Goal: Find specific page/section

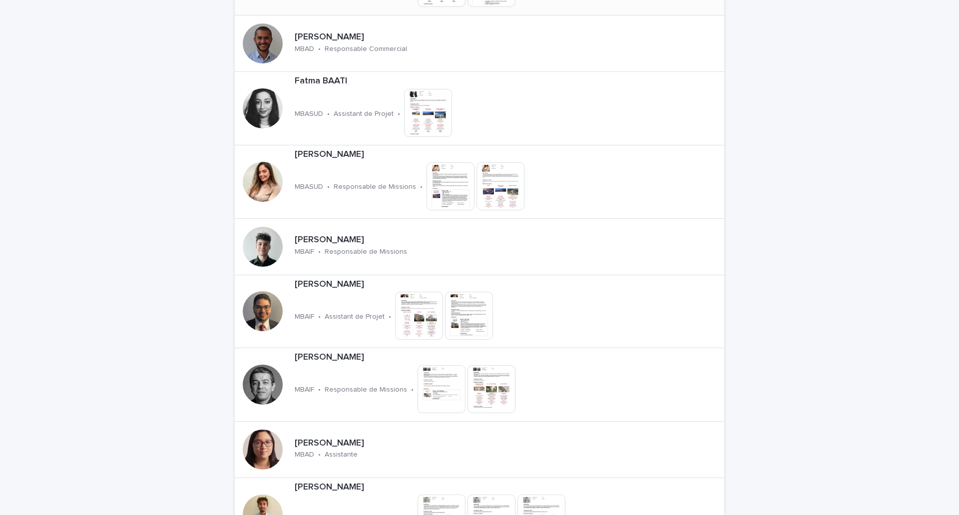
scroll to position [999, 0]
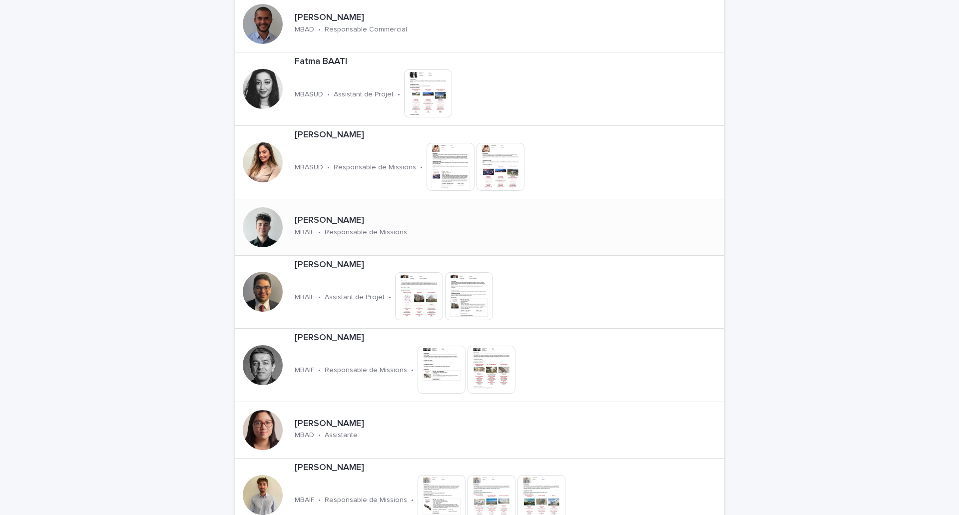
click at [312, 214] on div "[PERSON_NAME]" at bounding box center [386, 219] width 182 height 13
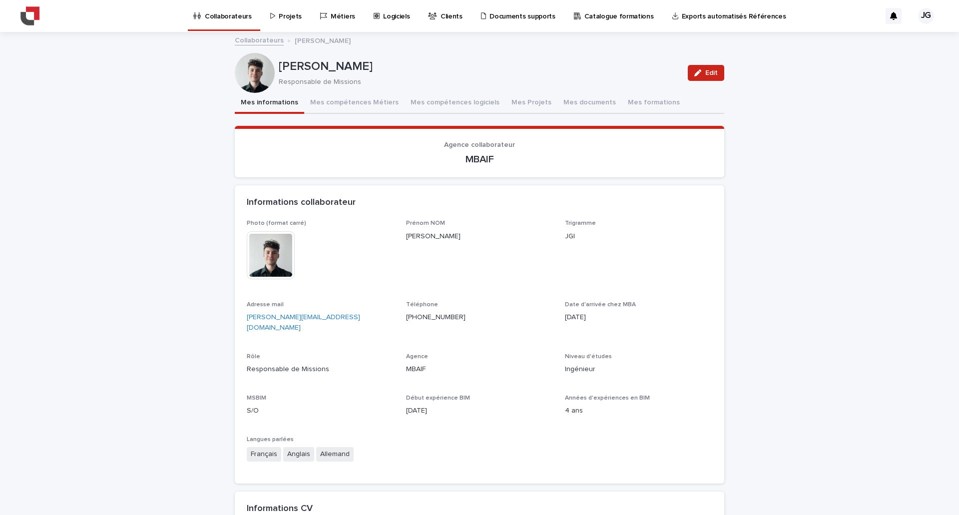
click at [33, 17] on img at bounding box center [30, 16] width 20 height 20
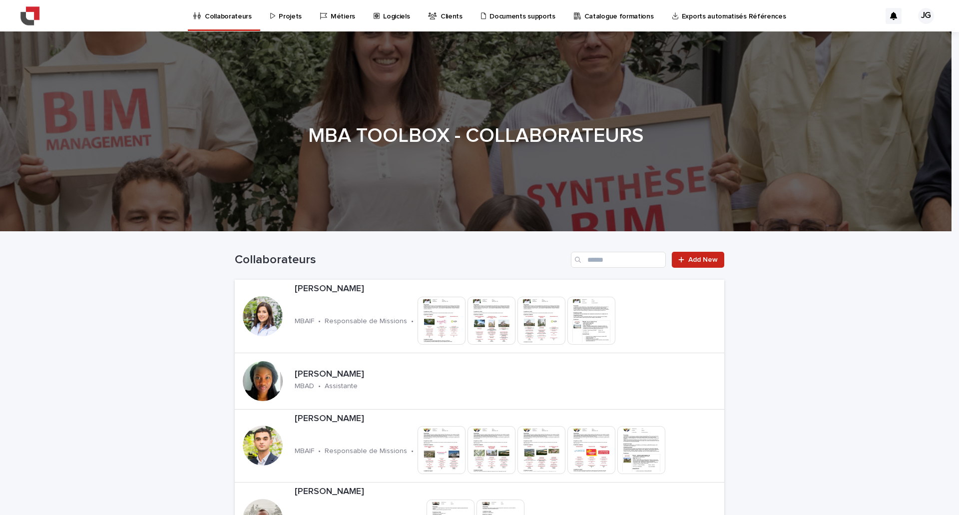
click at [516, 10] on p "Documents supports" at bounding box center [522, 10] width 65 height 21
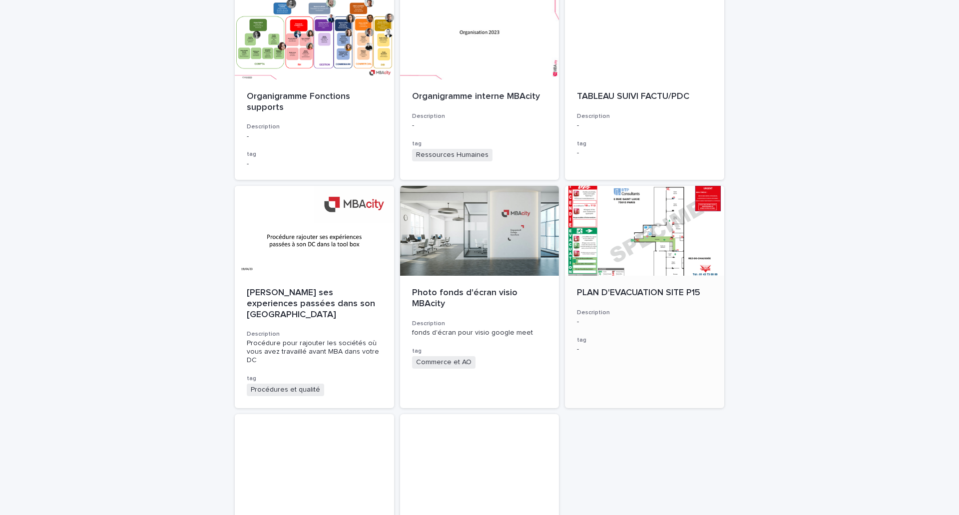
scroll to position [1149, 0]
